Goal: Contribute content: Add original content to the website for others to see

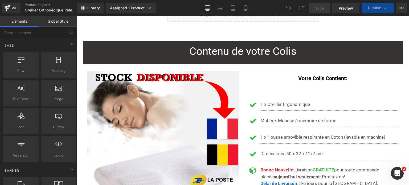
scroll to position [2363, 0]
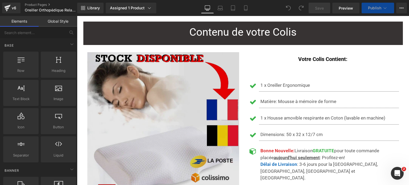
click at [141, 76] on img at bounding box center [163, 128] width 152 height 152
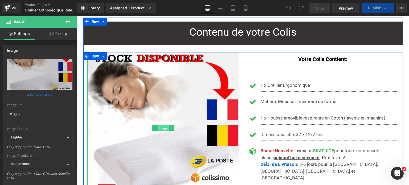
click at [159, 125] on span "Image" at bounding box center [163, 128] width 11 height 6
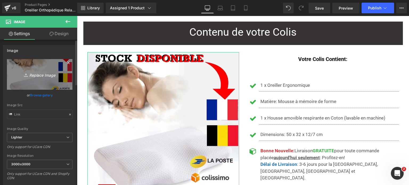
click at [41, 75] on icon "Replace Image" at bounding box center [39, 74] width 43 height 7
type input "C:\fakepath\Livraison rapide.jpg"
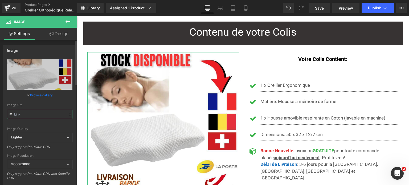
click at [48, 114] on input "text" at bounding box center [39, 114] width 65 height 9
type input "[URL][DOMAIN_NAME]"
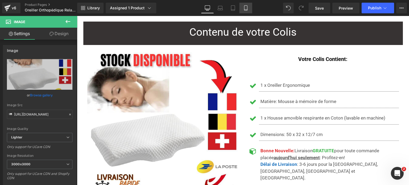
click at [249, 9] on link "Mobile" at bounding box center [245, 8] width 13 height 11
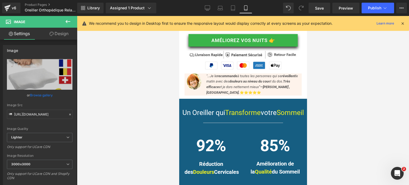
scroll to position [27, 0]
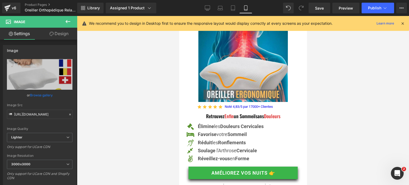
click at [402, 23] on icon at bounding box center [402, 23] width 5 height 5
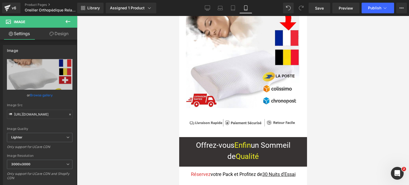
scroll to position [3537, 0]
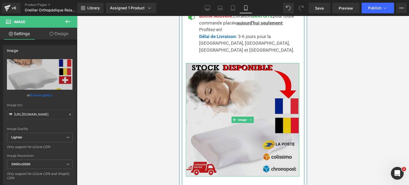
click at [243, 80] on img at bounding box center [241, 119] width 113 height 113
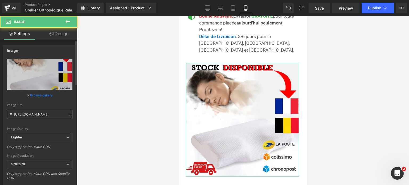
click at [36, 116] on input "[URL][DOMAIN_NAME]" at bounding box center [39, 114] width 65 height 9
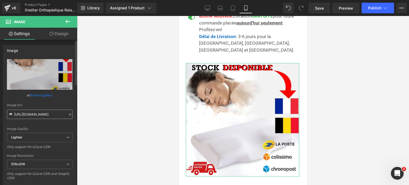
click at [36, 116] on input "[URL][DOMAIN_NAME]" at bounding box center [39, 114] width 65 height 9
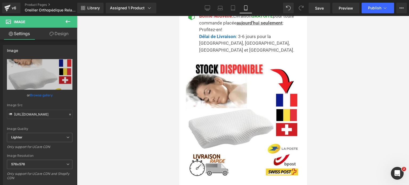
scroll to position [0, 166]
type input "[URL][DOMAIN_NAME]"
click at [377, 8] on span "Publish" at bounding box center [374, 8] width 13 height 4
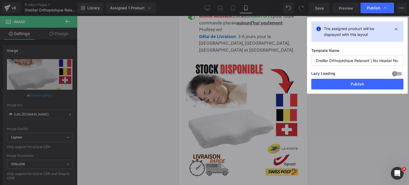
click at [349, 80] on button "Publish" at bounding box center [357, 84] width 92 height 11
